Goal: Task Accomplishment & Management: Use online tool/utility

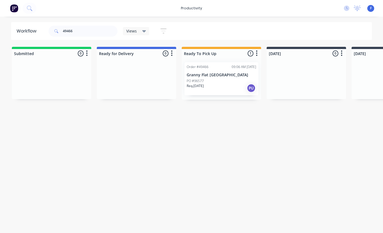
scroll to position [11, 0]
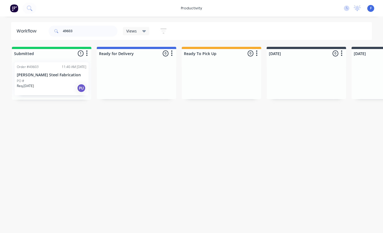
click at [35, 79] on div "PO #" at bounding box center [52, 81] width 70 height 5
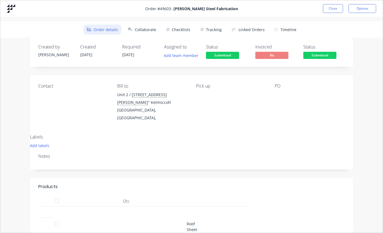
click at [212, 31] on button "Tracking" at bounding box center [211, 30] width 28 height 10
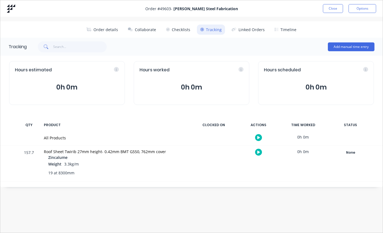
click at [354, 150] on div "None" at bounding box center [351, 152] width 40 height 7
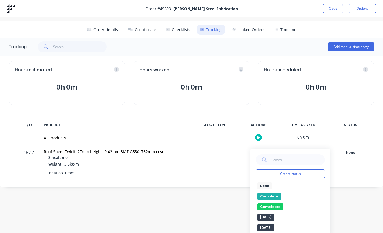
click at [271, 195] on button "Complete" at bounding box center [269, 196] width 24 height 7
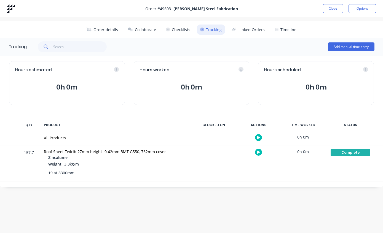
click at [331, 7] on button "Close" at bounding box center [333, 8] width 20 height 9
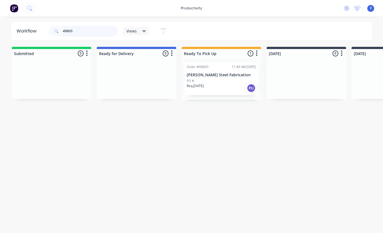
click at [85, 31] on input "49603" at bounding box center [90, 31] width 55 height 11
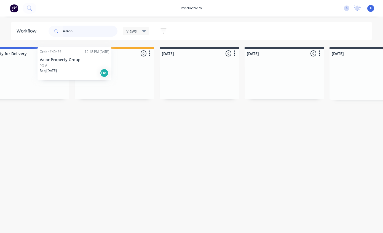
scroll to position [11, 103]
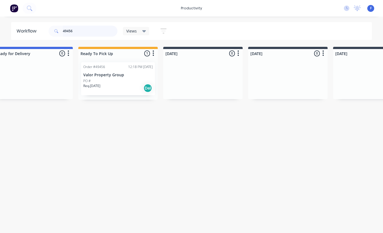
type input "49456"
click at [124, 73] on p "Valor Property Group" at bounding box center [118, 75] width 70 height 5
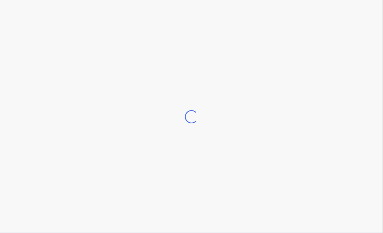
scroll to position [11, 104]
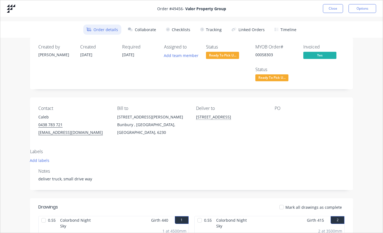
click at [213, 27] on button "Tracking" at bounding box center [211, 30] width 28 height 10
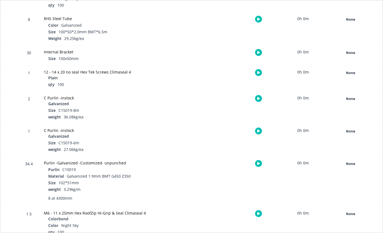
scroll to position [419, 0]
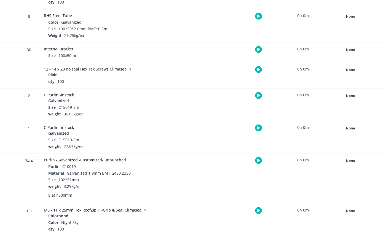
click at [354, 159] on div "None" at bounding box center [351, 160] width 40 height 7
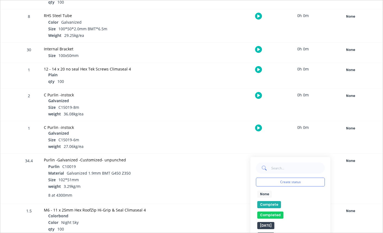
click at [275, 213] on button "Completed" at bounding box center [270, 215] width 26 height 7
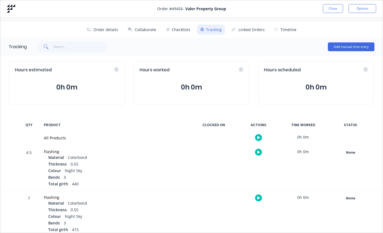
scroll to position [0, 0]
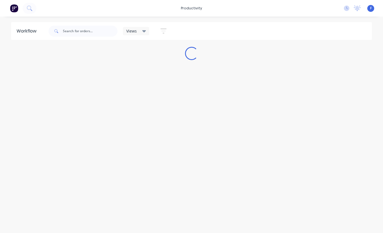
scroll to position [11, 0]
click at [92, 33] on input "text" at bounding box center [90, 31] width 55 height 11
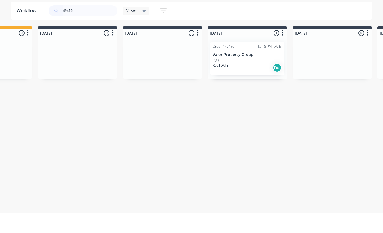
scroll to position [11, 229]
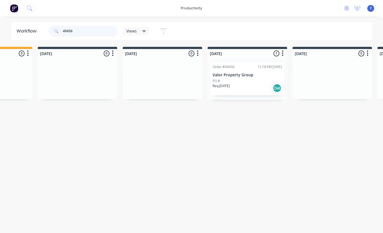
click at [96, 33] on input "49456" at bounding box center [90, 31] width 55 height 11
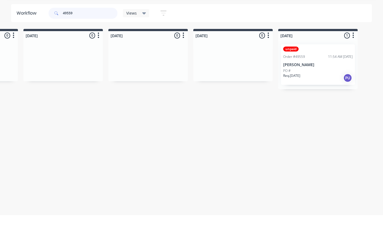
scroll to position [11, 329]
click at [312, 81] on p "[PERSON_NAME]" at bounding box center [317, 83] width 70 height 5
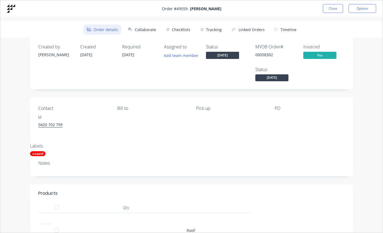
click at [213, 29] on button "Tracking" at bounding box center [211, 30] width 28 height 10
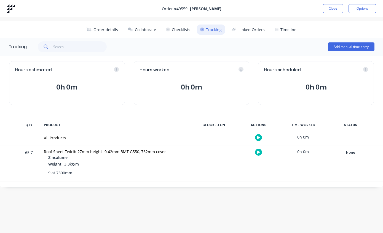
click at [351, 151] on div "None" at bounding box center [351, 152] width 40 height 7
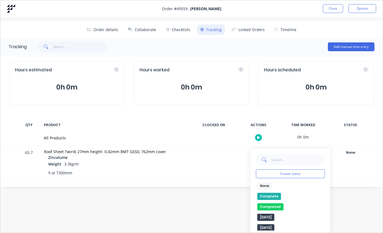
click at [270, 196] on button "Complete" at bounding box center [269, 196] width 24 height 7
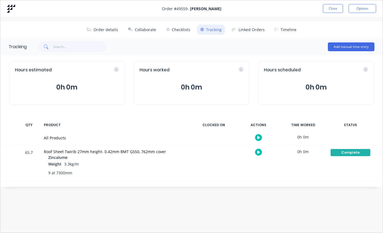
click at [333, 6] on button "Close" at bounding box center [333, 8] width 20 height 9
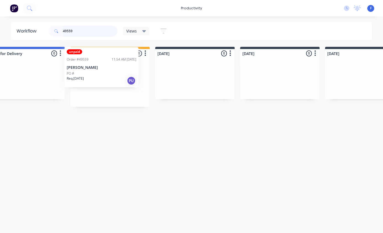
scroll to position [11, 110]
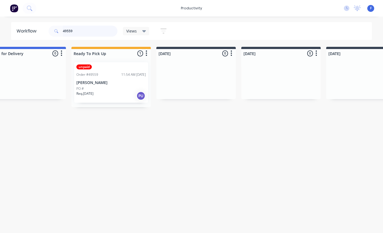
click at [88, 26] on input "49559" at bounding box center [90, 31] width 55 height 11
click at [93, 35] on input "49559" at bounding box center [90, 31] width 55 height 11
type input "4"
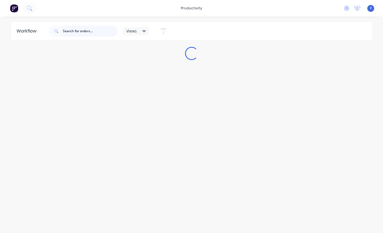
scroll to position [11, 0]
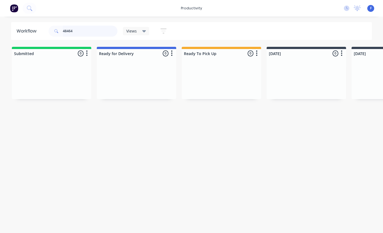
type input "4846"
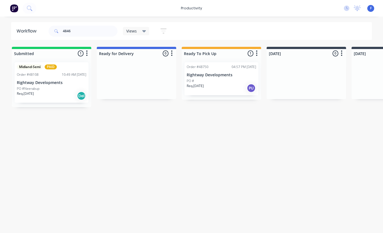
click at [18, 7] on img at bounding box center [14, 8] width 8 height 8
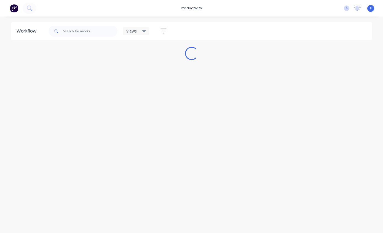
click at [16, 7] on img at bounding box center [14, 8] width 8 height 8
click at [89, 31] on input "text" at bounding box center [90, 31] width 55 height 11
click at [18, 10] on img at bounding box center [14, 8] width 8 height 8
click at [93, 28] on input "text" at bounding box center [90, 31] width 55 height 11
click at [18, 10] on img at bounding box center [14, 8] width 8 height 8
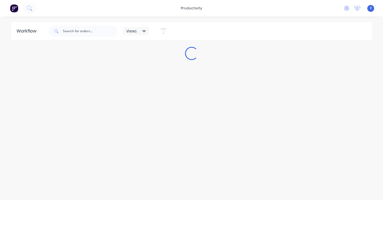
click at [18, 12] on img at bounding box center [14, 8] width 8 height 8
click at [97, 34] on input "text" at bounding box center [90, 31] width 55 height 11
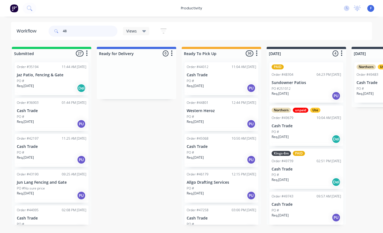
type input "48"
click at [294, 72] on div "Order #48304 04:23 PM [DATE]" at bounding box center [307, 74] width 70 height 5
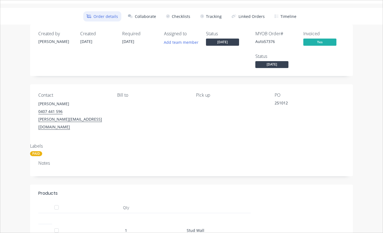
scroll to position [1, 0]
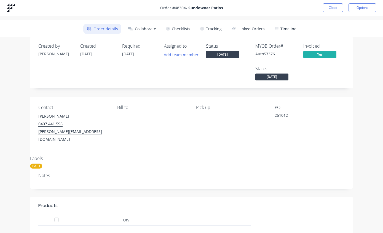
click at [147, 28] on button "Collaborate" at bounding box center [142, 29] width 35 height 10
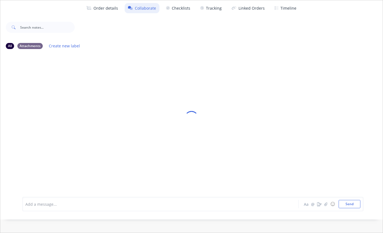
scroll to position [14, 0]
click at [325, 206] on icon "button" at bounding box center [325, 204] width 3 height 4
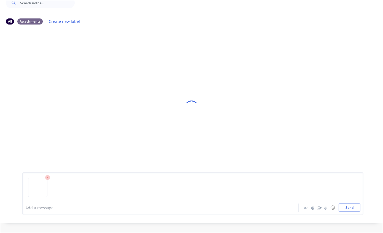
scroll to position [46, 0]
click at [352, 212] on button "Send" at bounding box center [350, 208] width 22 height 8
click at [348, 212] on button "Send" at bounding box center [350, 208] width 22 height 8
click at [347, 212] on button "Send" at bounding box center [350, 208] width 22 height 8
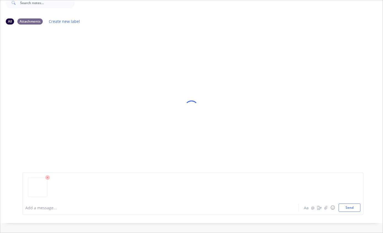
click at [86, 204] on div at bounding box center [192, 190] width 335 height 28
click at [94, 204] on div at bounding box center [192, 190] width 335 height 28
click at [52, 211] on div at bounding box center [151, 208] width 251 height 6
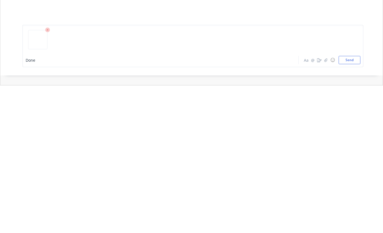
click at [352, 204] on button "Send" at bounding box center [350, 208] width 22 height 8
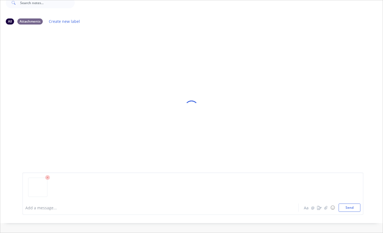
click at [103, 204] on div at bounding box center [192, 190] width 335 height 28
click at [66, 204] on div at bounding box center [192, 190] width 335 height 28
click at [74, 204] on div at bounding box center [192, 190] width 335 height 28
click at [67, 204] on div at bounding box center [192, 190] width 335 height 28
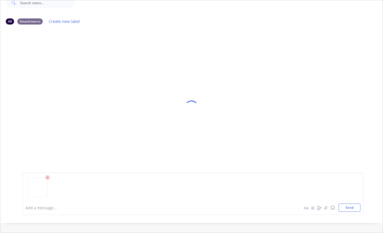
click at [356, 204] on div at bounding box center [192, 190] width 335 height 28
click at [349, 212] on button "Send" at bounding box center [350, 208] width 22 height 8
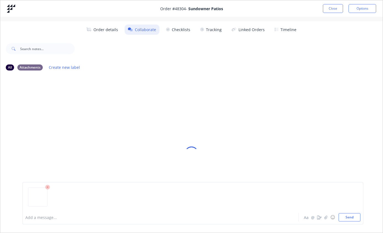
scroll to position [0, 0]
click at [329, 8] on button "Close" at bounding box center [333, 8] width 20 height 9
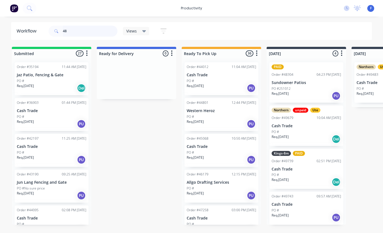
type input "4"
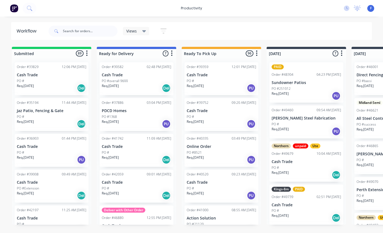
scroll to position [11, 0]
click at [93, 34] on input "text" at bounding box center [90, 31] width 55 height 11
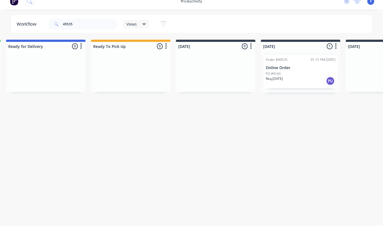
click at [288, 73] on p "Online Order" at bounding box center [301, 75] width 70 height 5
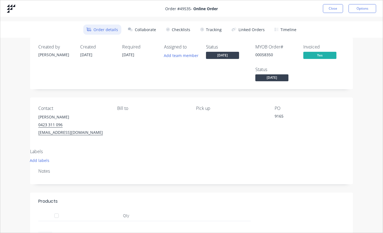
click at [213, 28] on button "Tracking" at bounding box center [211, 30] width 28 height 10
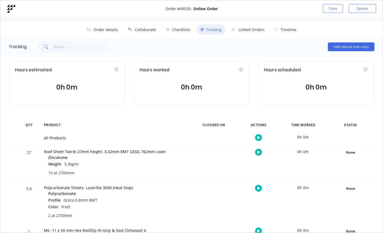
click at [349, 151] on div "None" at bounding box center [351, 152] width 40 height 7
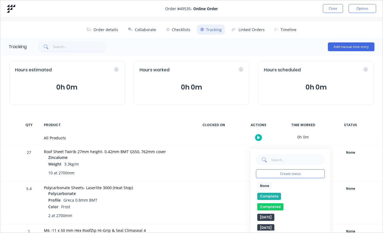
click at [269, 194] on button "Complete" at bounding box center [269, 196] width 24 height 7
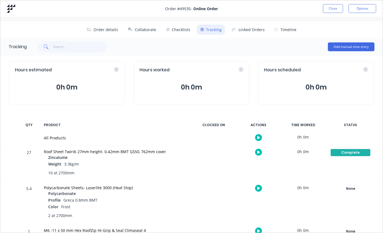
scroll to position [0, 91]
click at [335, 7] on button "Close" at bounding box center [333, 8] width 20 height 9
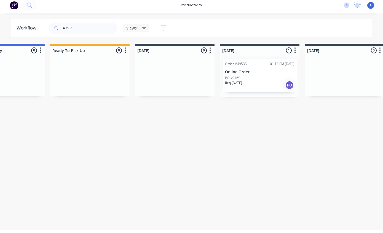
scroll to position [11, 131]
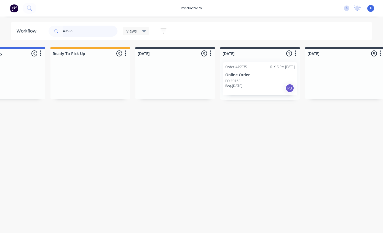
click at [95, 33] on input "49535" at bounding box center [90, 31] width 55 height 11
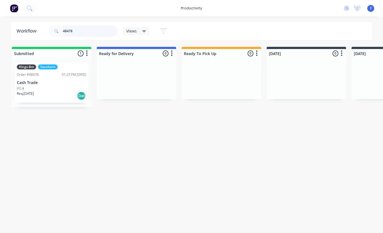
type input "48478"
click at [39, 81] on p "Cash Trade" at bounding box center [52, 83] width 70 height 5
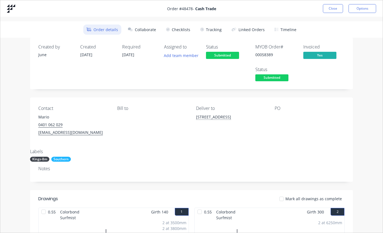
click at [212, 28] on button "Tracking" at bounding box center [211, 30] width 28 height 10
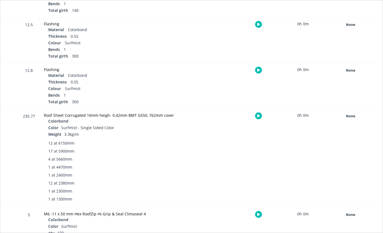
scroll to position [173, 0]
click at [351, 117] on div "None" at bounding box center [351, 116] width 40 height 7
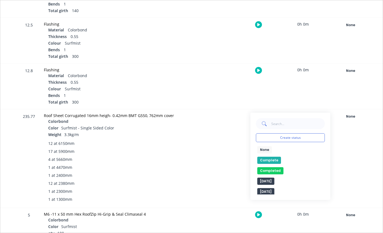
click at [267, 158] on button "Complete" at bounding box center [269, 160] width 24 height 7
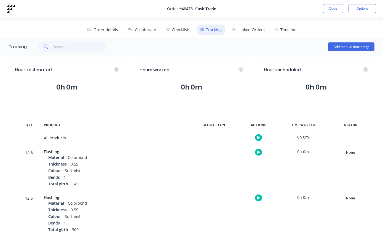
scroll to position [0, 0]
click at [333, 7] on button "Close" at bounding box center [333, 8] width 20 height 9
